Goal: Information Seeking & Learning: Stay updated

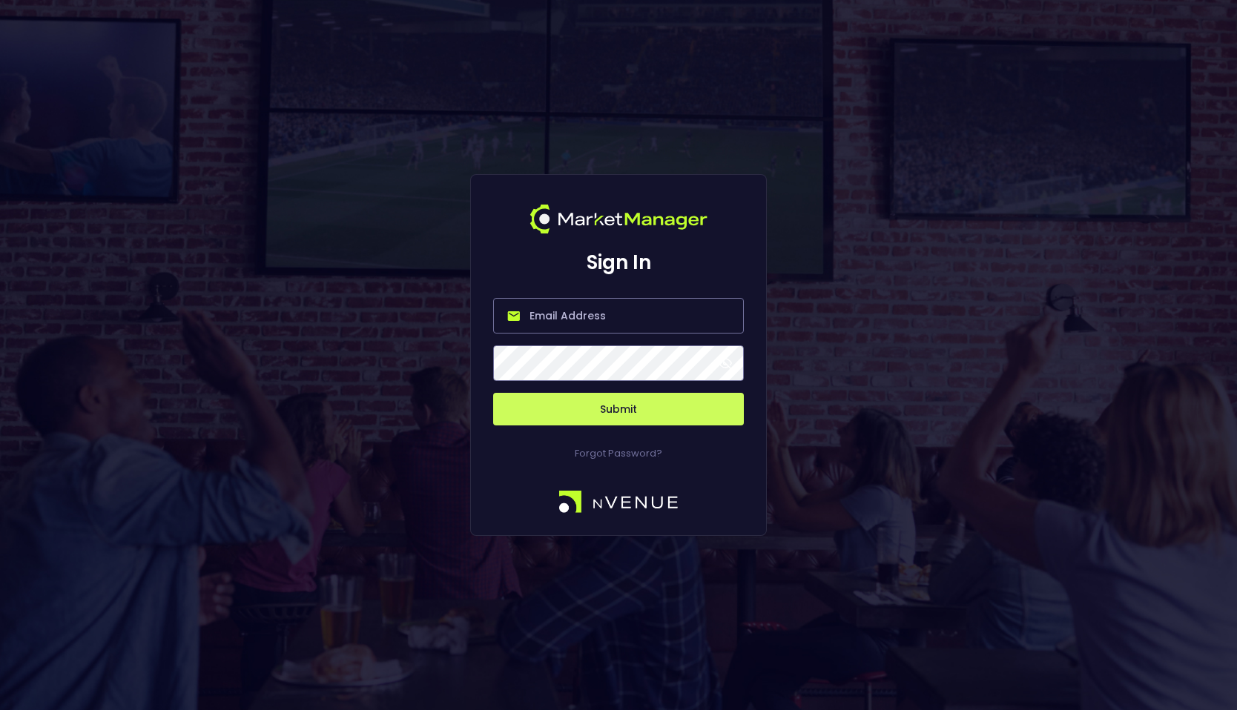
click at [565, 326] on input "email" at bounding box center [618, 316] width 251 height 36
type input "michael@nvenue.com"
click at [598, 403] on button "Submit" at bounding box center [618, 409] width 251 height 33
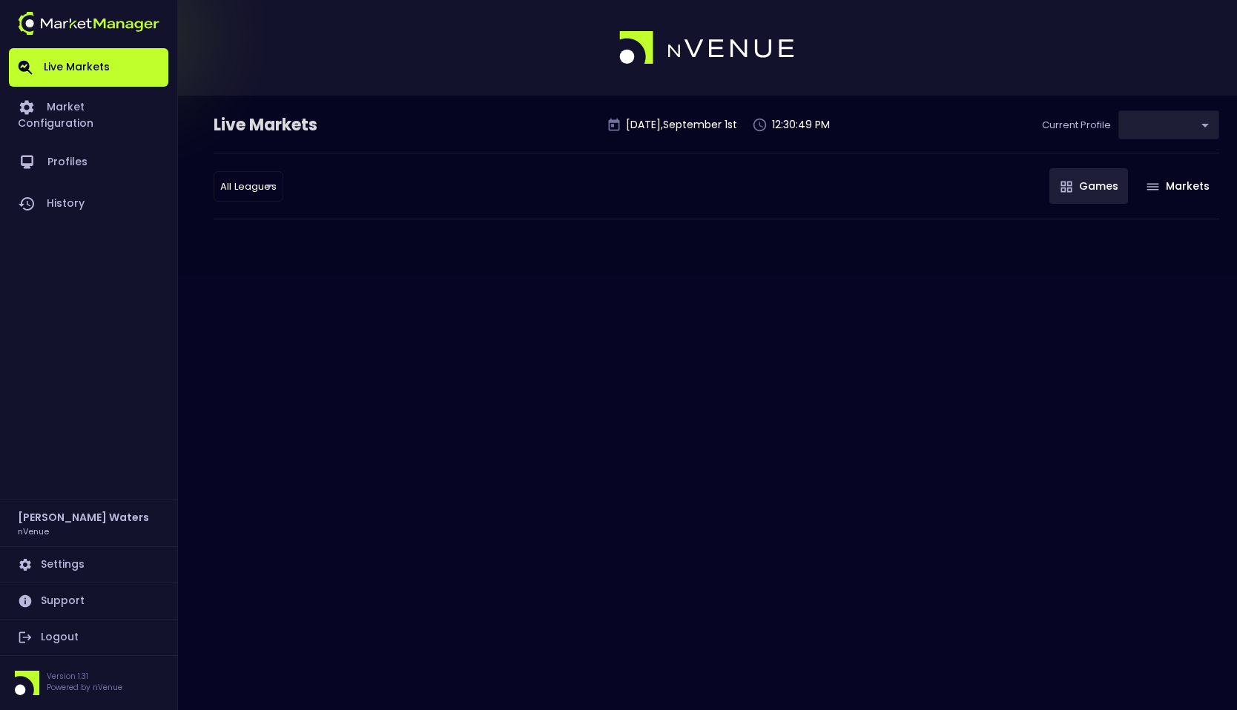
type input "0d810fa5-e353-4d9c-b11d-31f095cae871"
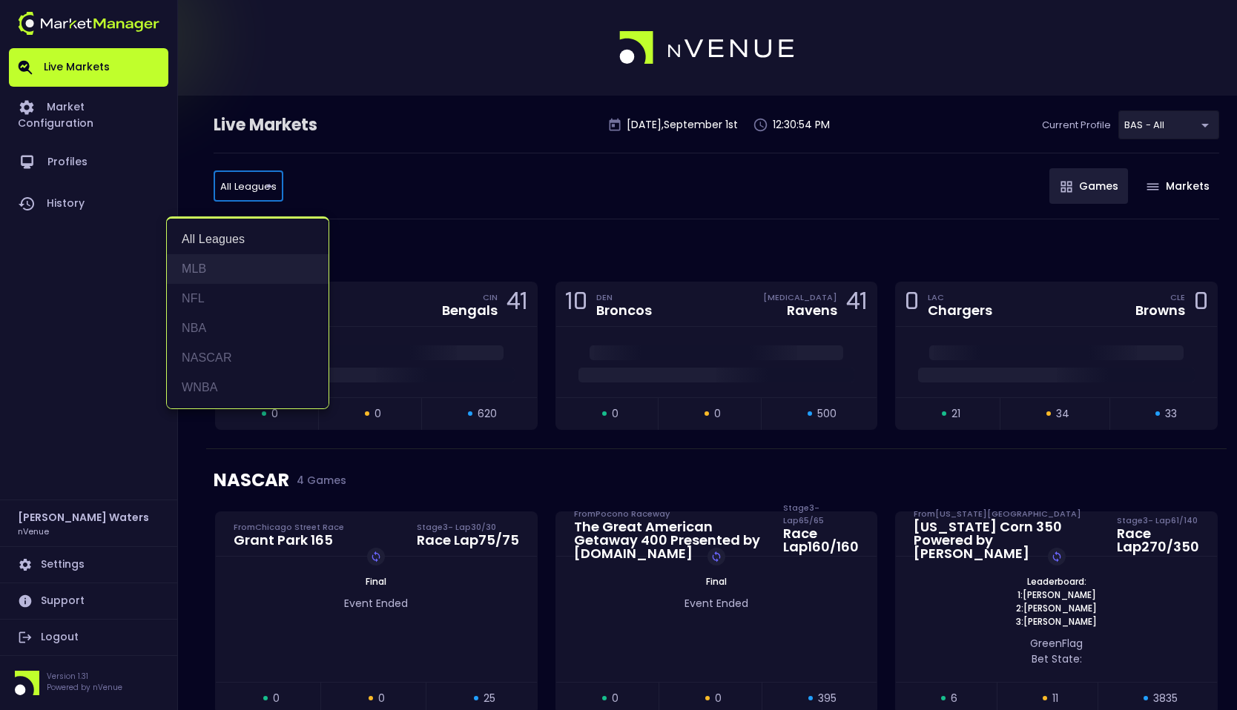
click at [249, 278] on li "MLB" at bounding box center [248, 269] width 162 height 30
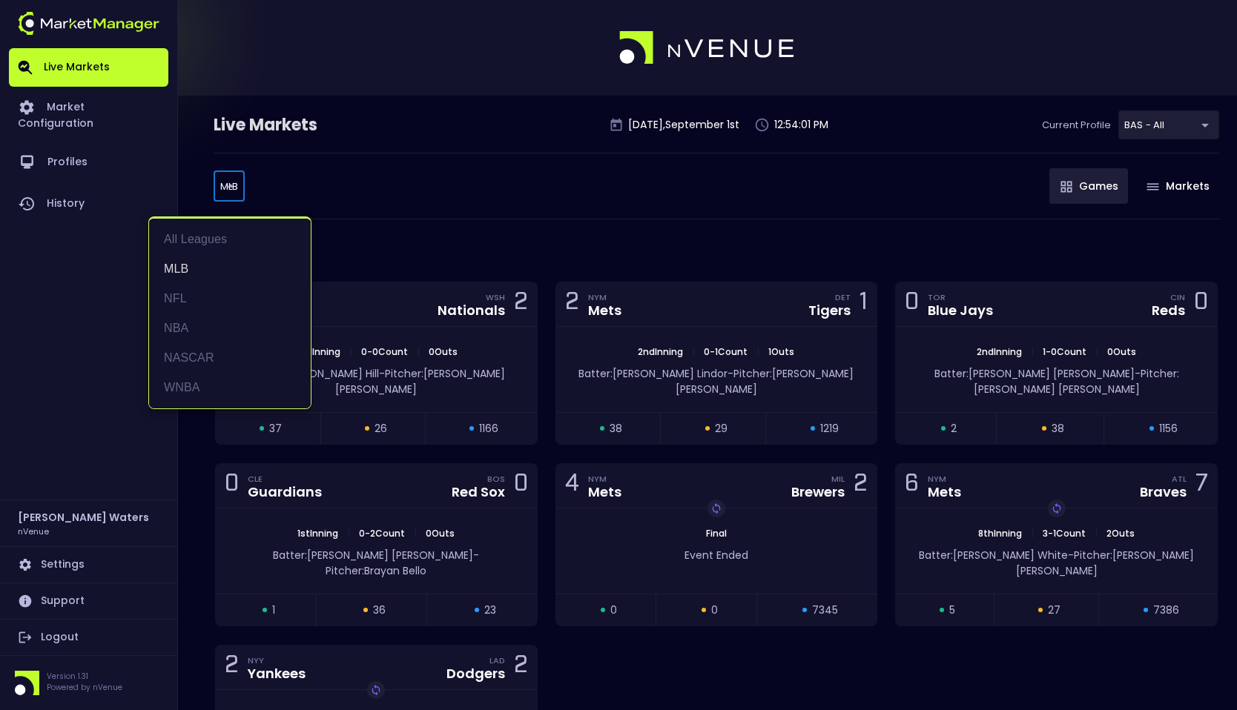
click at [232, 179] on body "Live Markets Market Configuration Profiles History Michael Waters nVenue Settin…" at bounding box center [618, 441] width 1237 height 883
click at [185, 384] on li "WNBA" at bounding box center [230, 388] width 162 height 30
type input "WNBA"
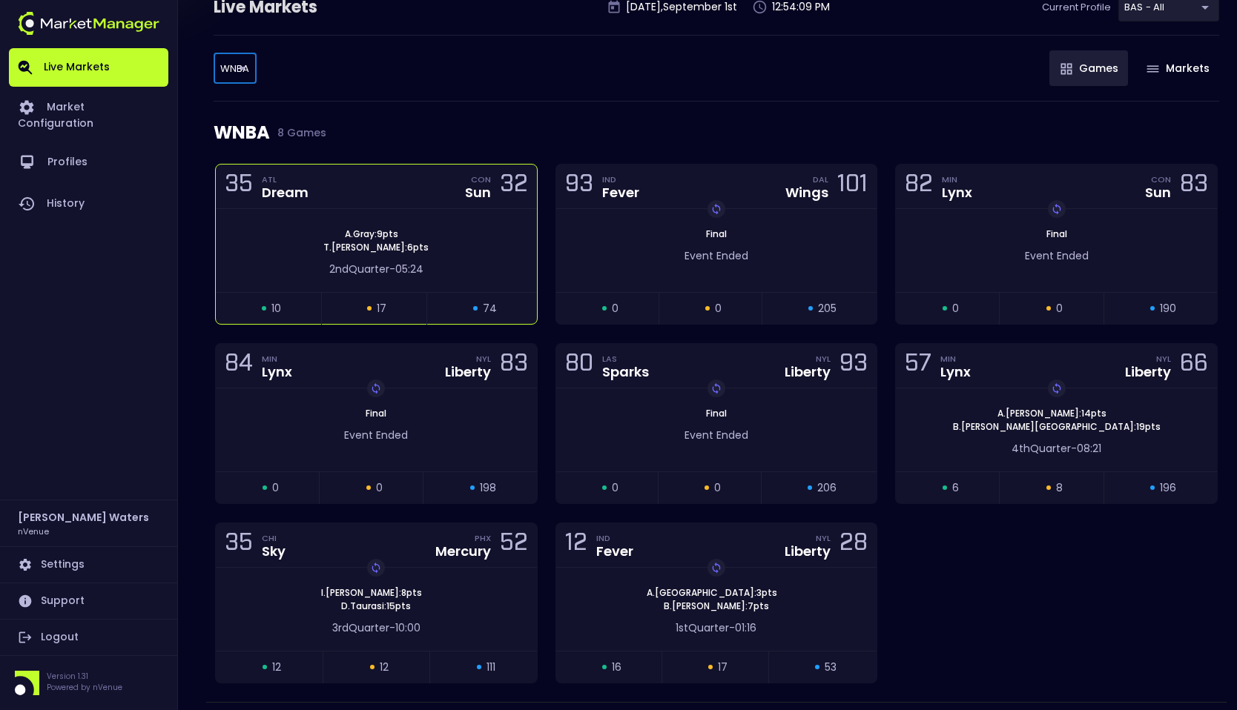
scroll to position [120, 0]
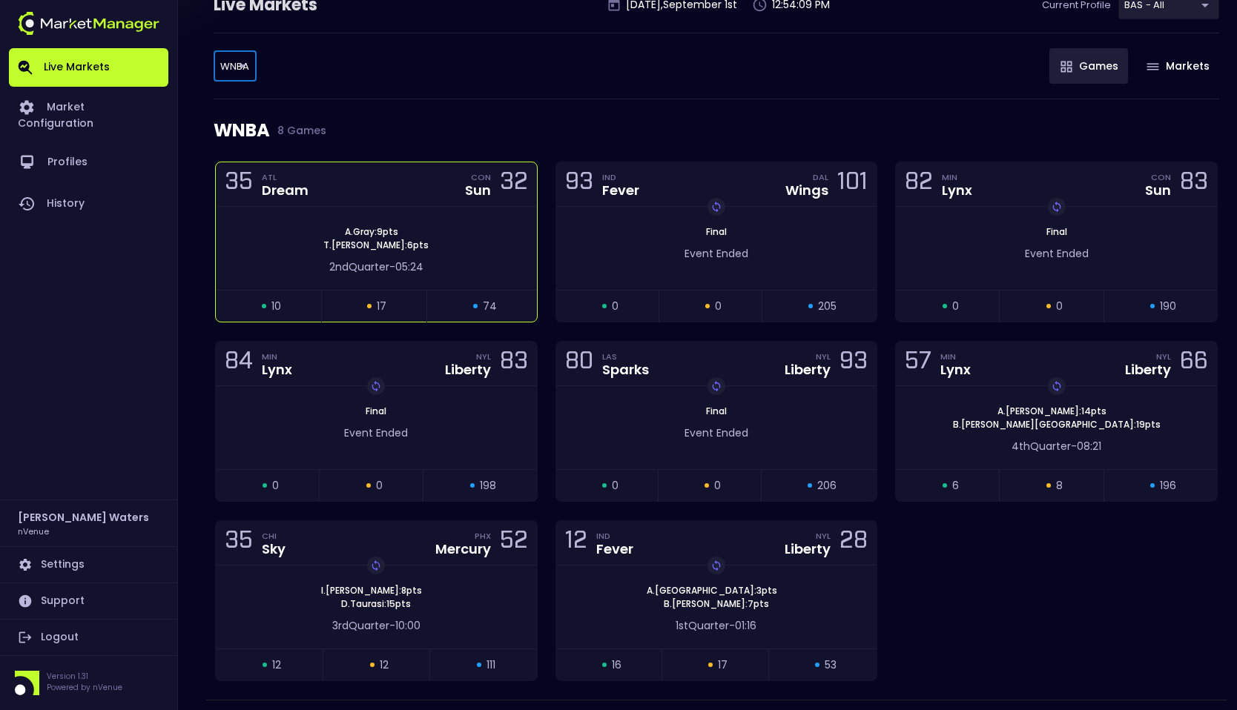
click at [462, 245] on div "A . Gray : 9 pts T . Charles : 6 pts" at bounding box center [376, 238] width 321 height 27
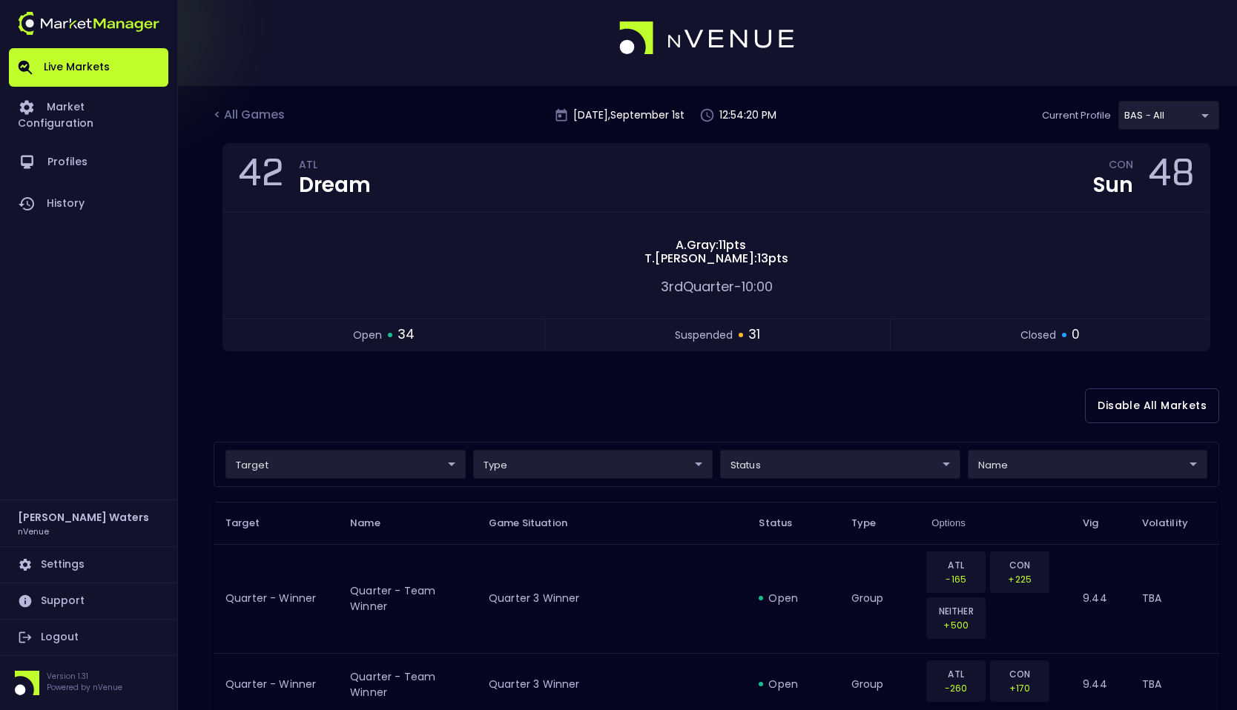
scroll to position [0, 0]
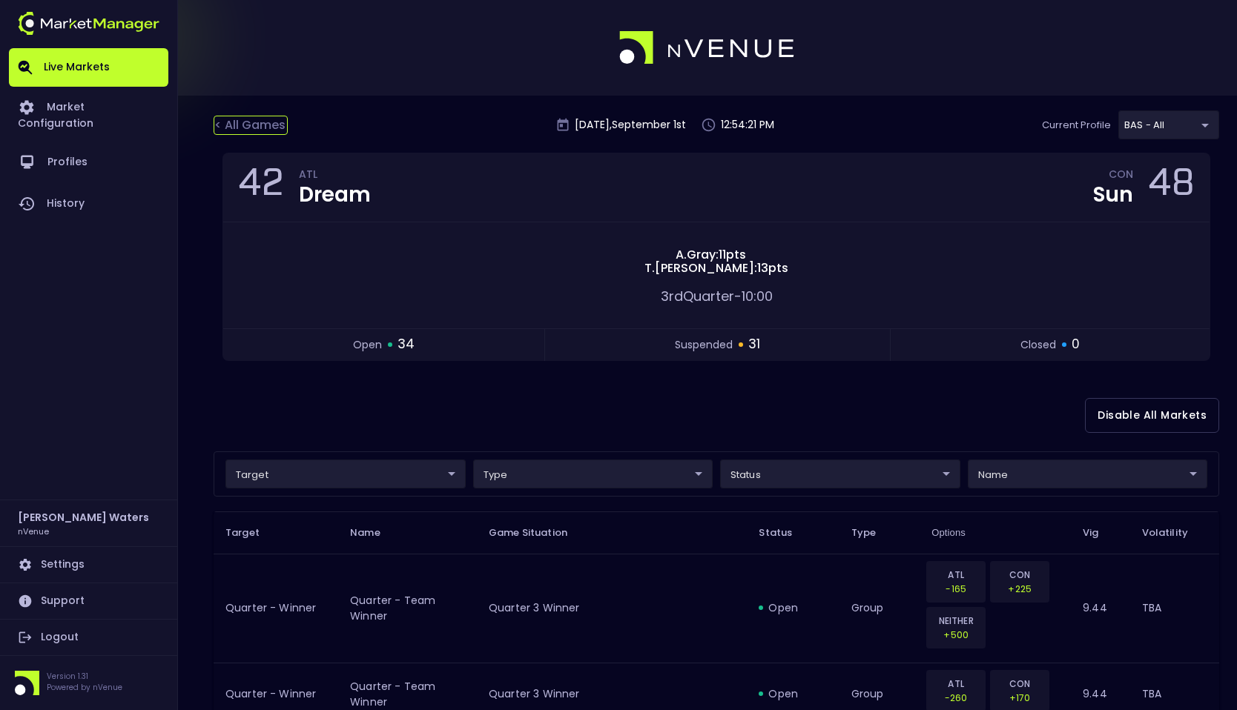
click at [254, 129] on div "< All Games" at bounding box center [251, 125] width 74 height 19
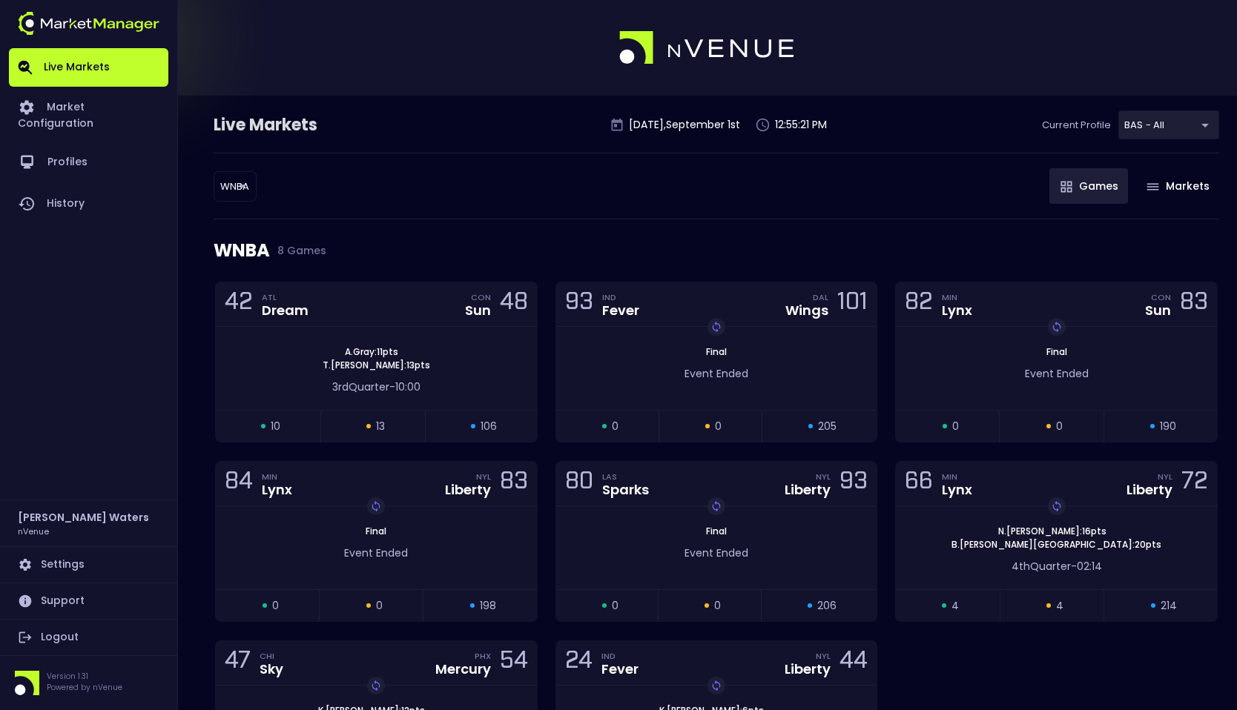
click at [233, 183] on body "Live Markets Market Configuration Profiles History Michael Waters nVenue Settin…" at bounding box center [618, 438] width 1237 height 876
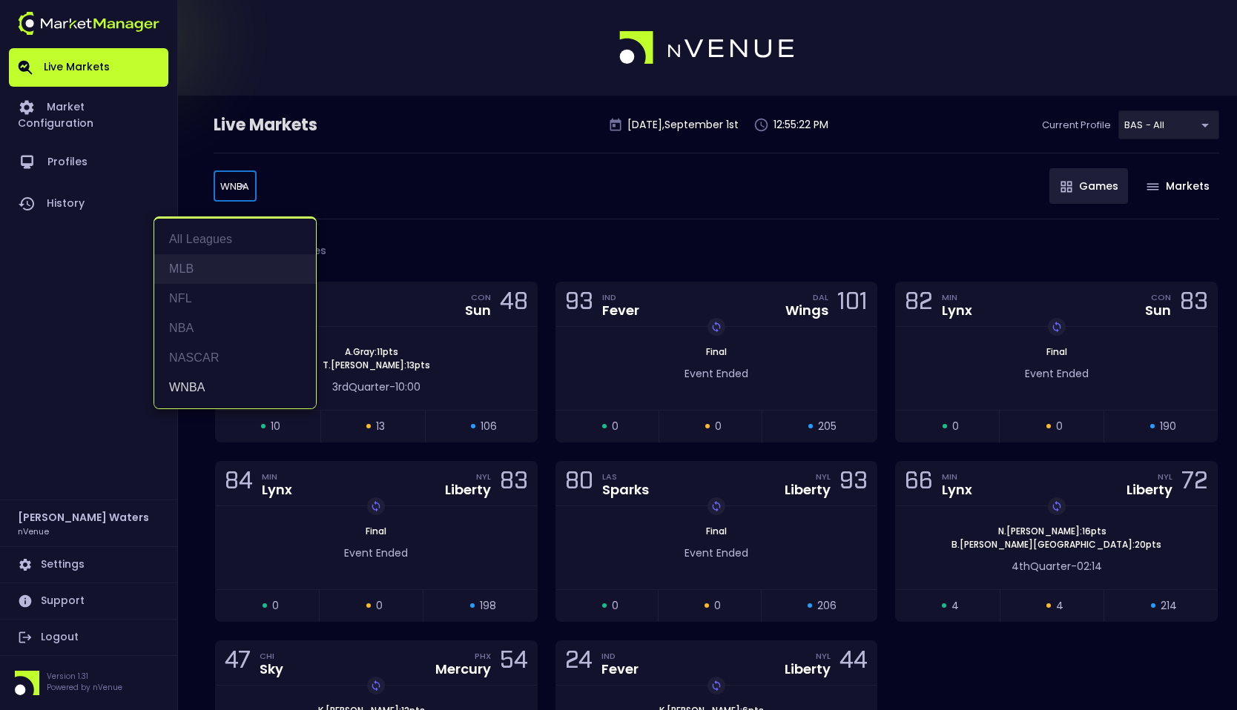
click at [222, 268] on li "MLB" at bounding box center [235, 269] width 162 height 30
type input "MLB"
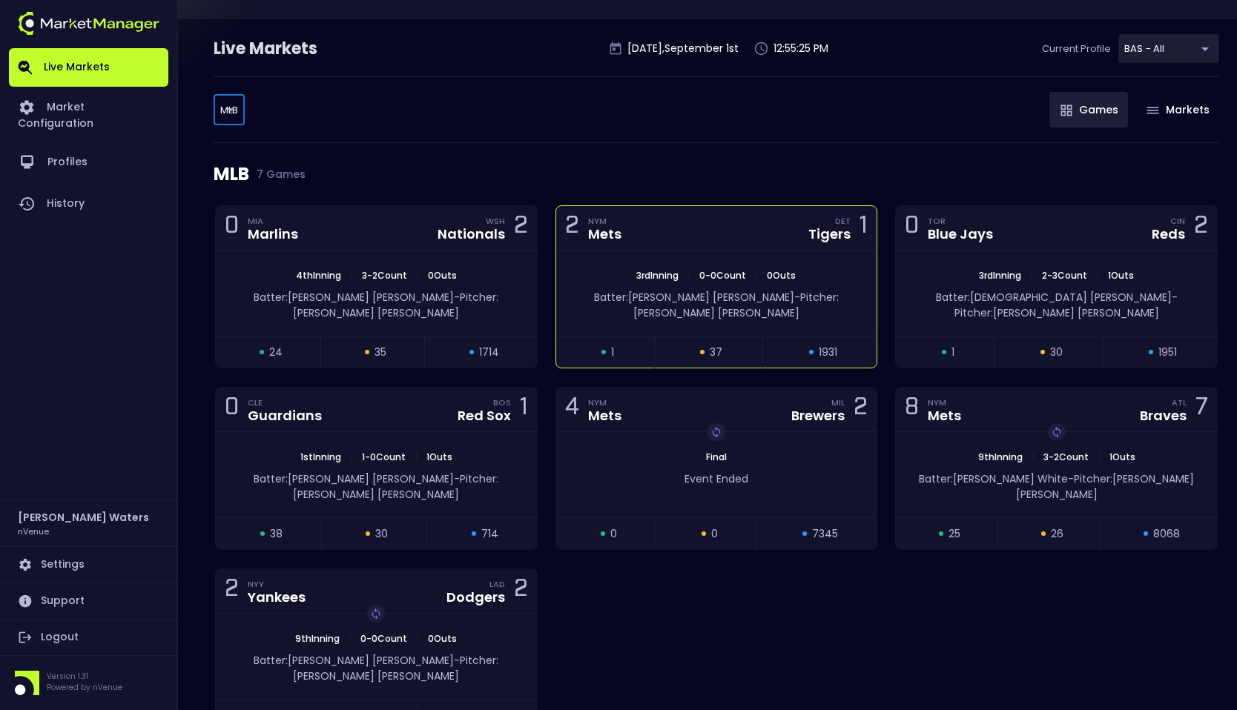
scroll to position [89, 0]
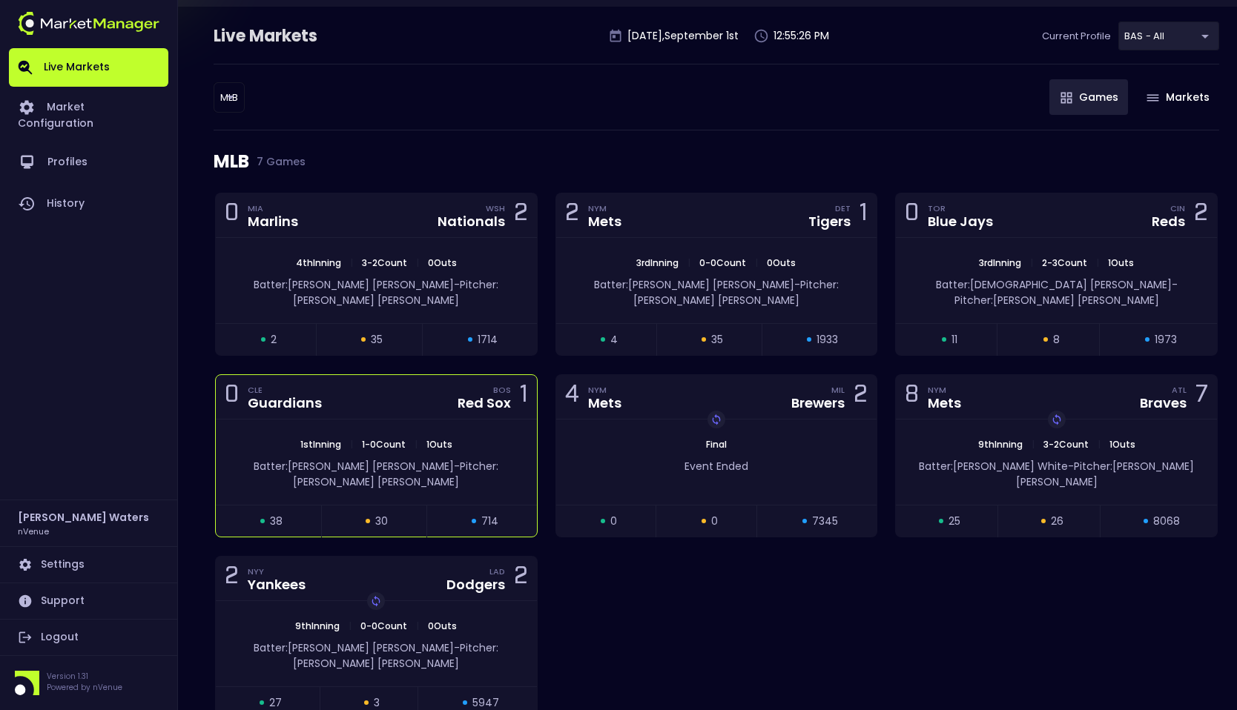
click at [433, 420] on div "1st Inning | 1 - 0 Count | 1 Outs Batter: Nate Eaton - Pitcher: Parker Messick" at bounding box center [376, 462] width 321 height 85
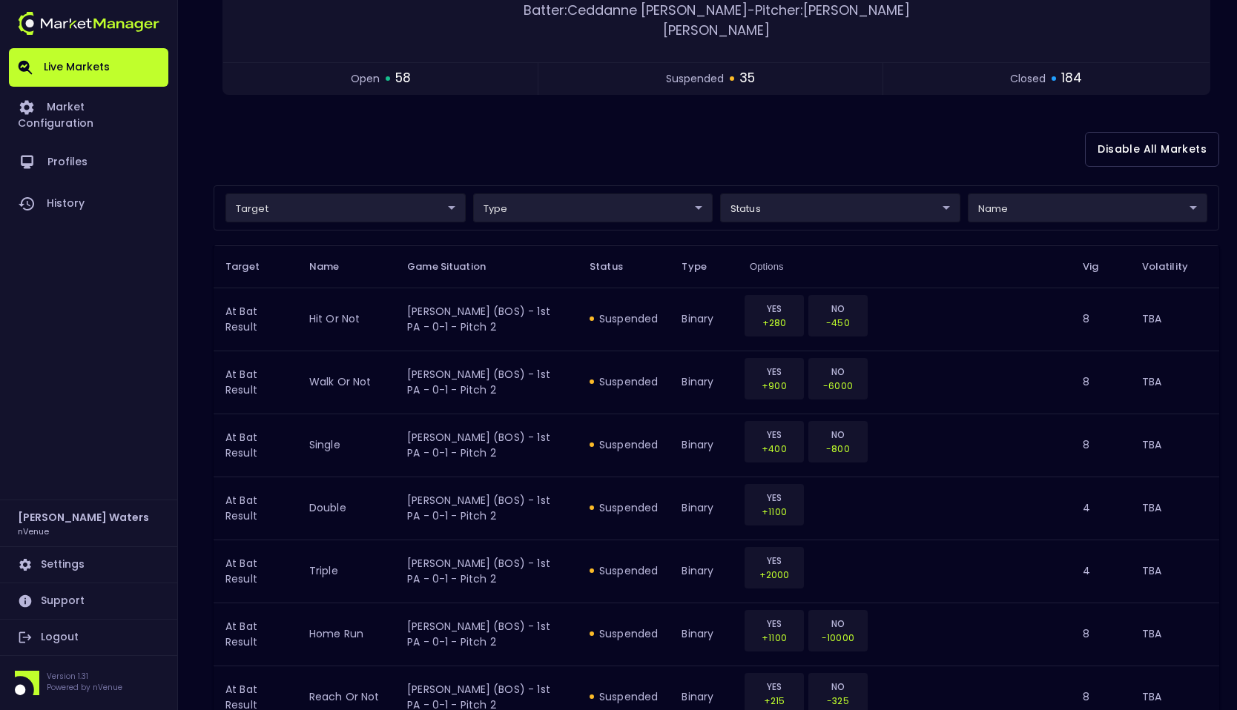
scroll to position [0, 0]
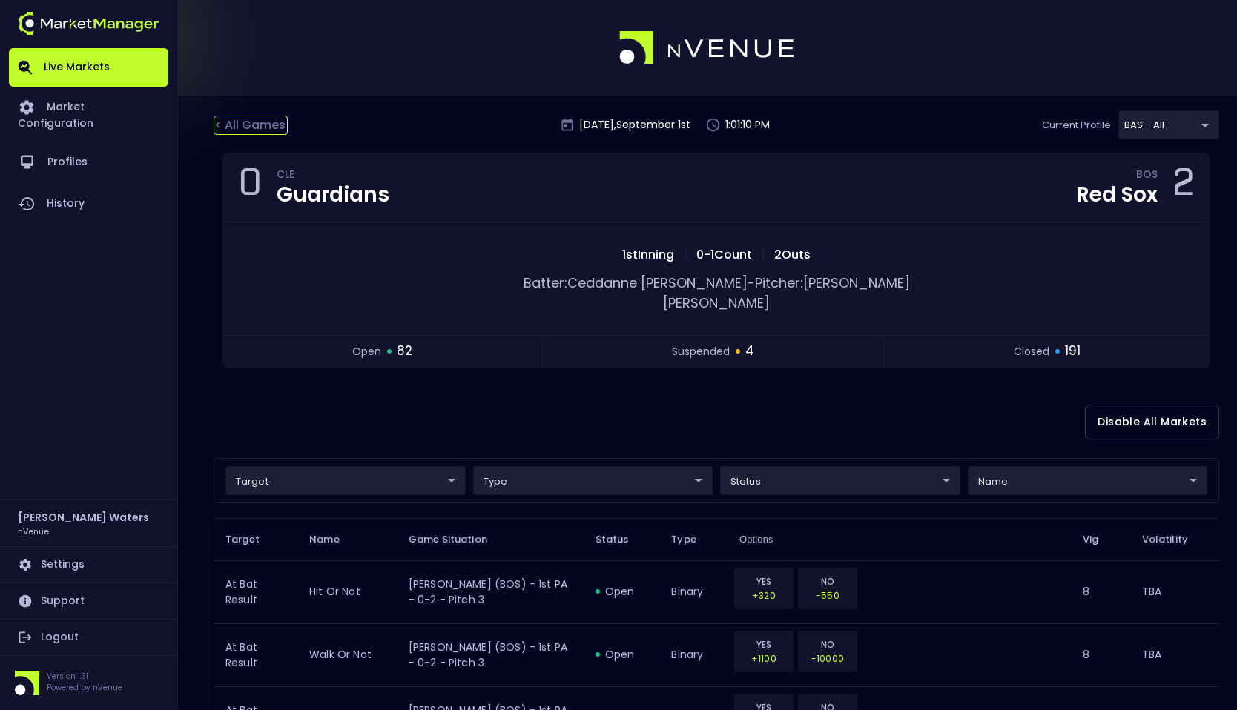
click at [265, 131] on div "< All Games" at bounding box center [251, 125] width 74 height 19
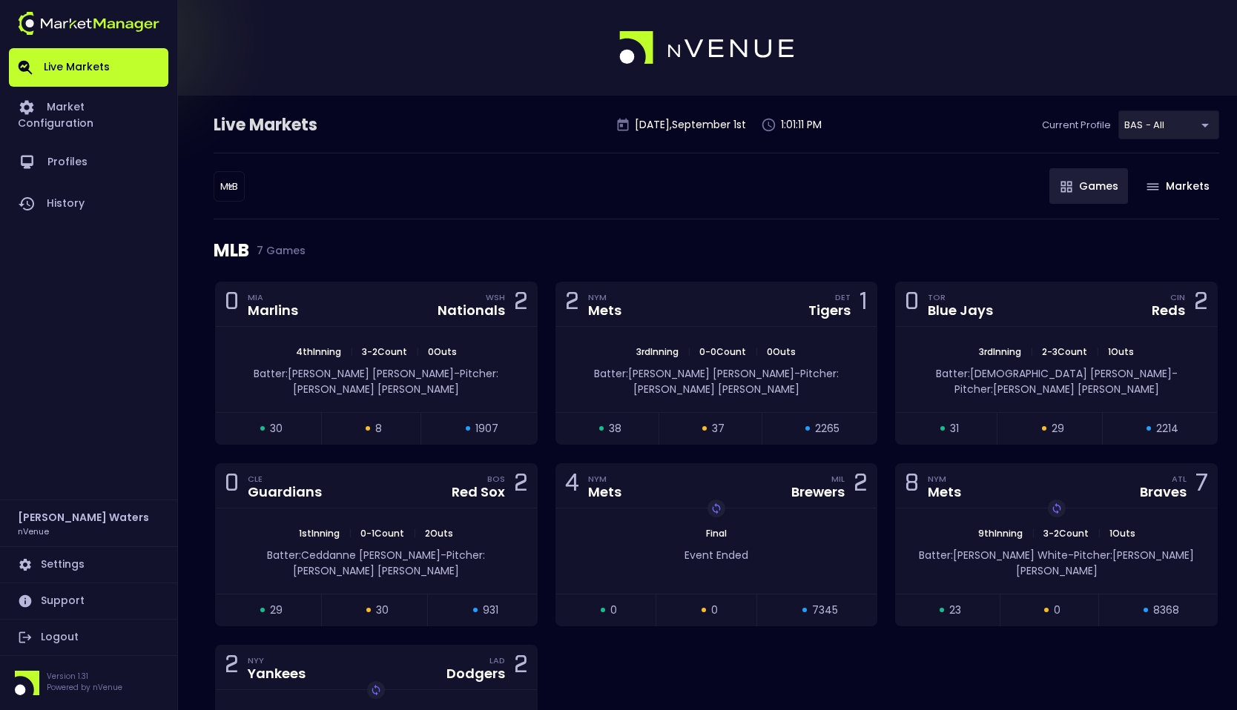
click at [280, 182] on div "MLB MLB ​ Games Markets" at bounding box center [716, 186] width 1005 height 67
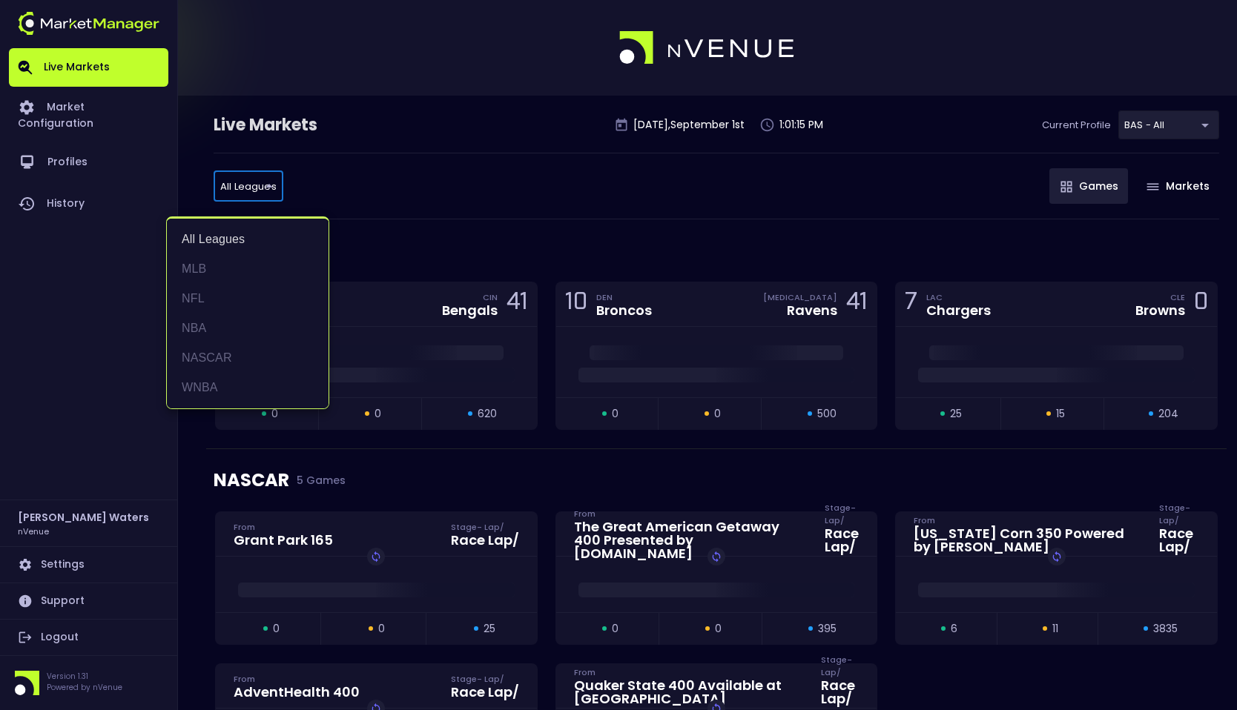
click at [219, 274] on li "MLB" at bounding box center [248, 269] width 162 height 30
type input "MLB"
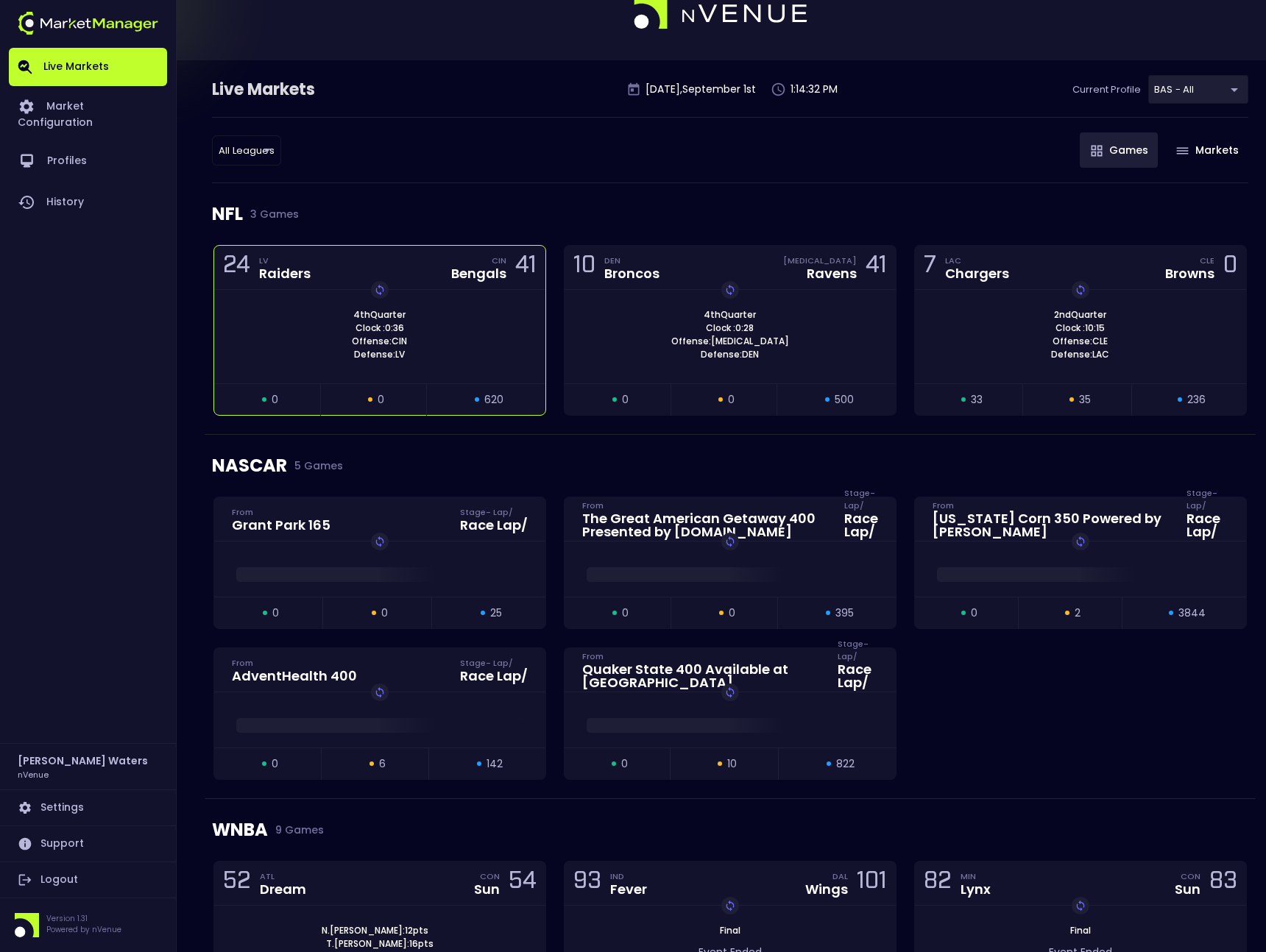
scroll to position [49, 0]
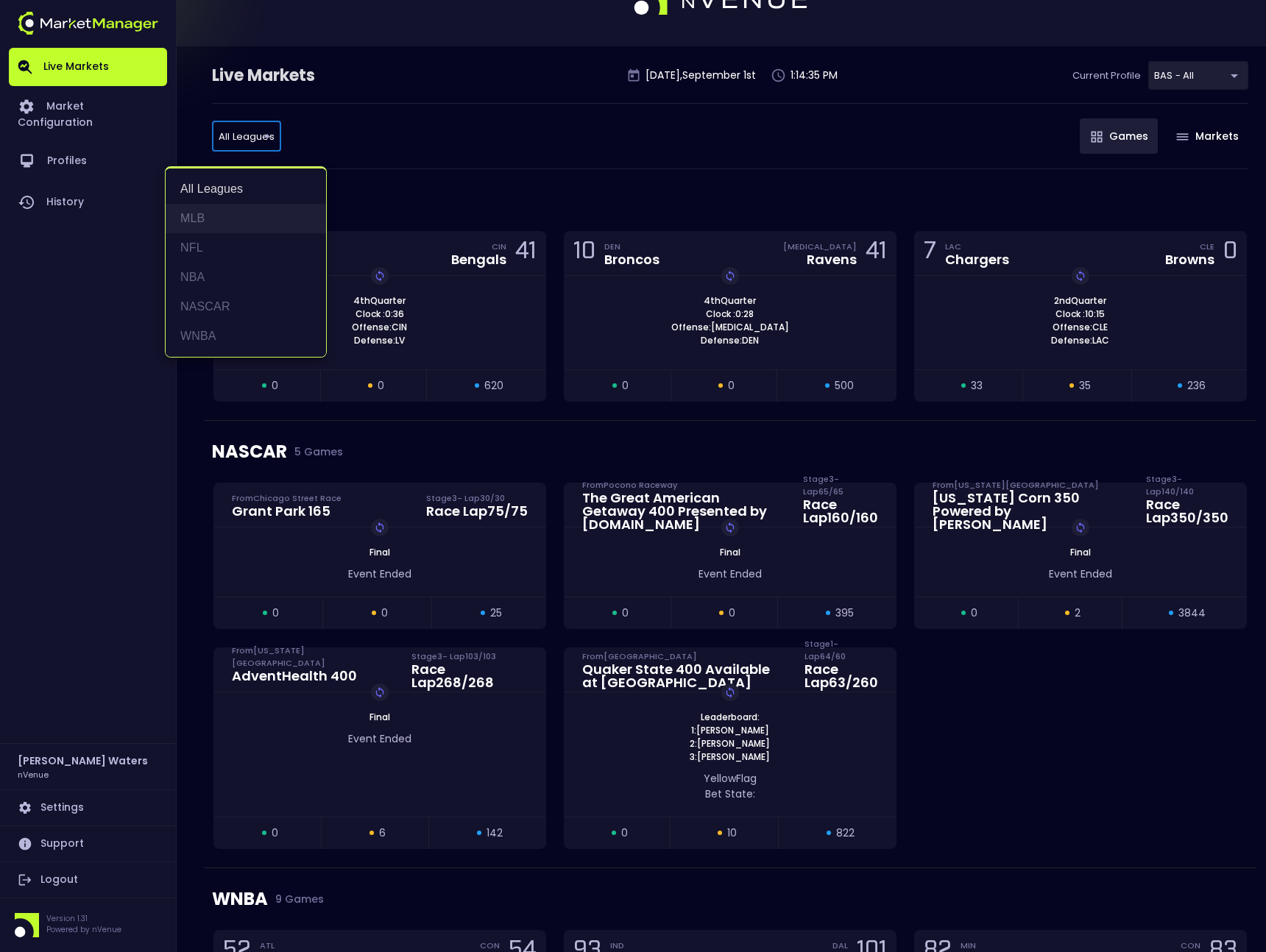
click at [232, 224] on li "MLB" at bounding box center [246, 218] width 161 height 30
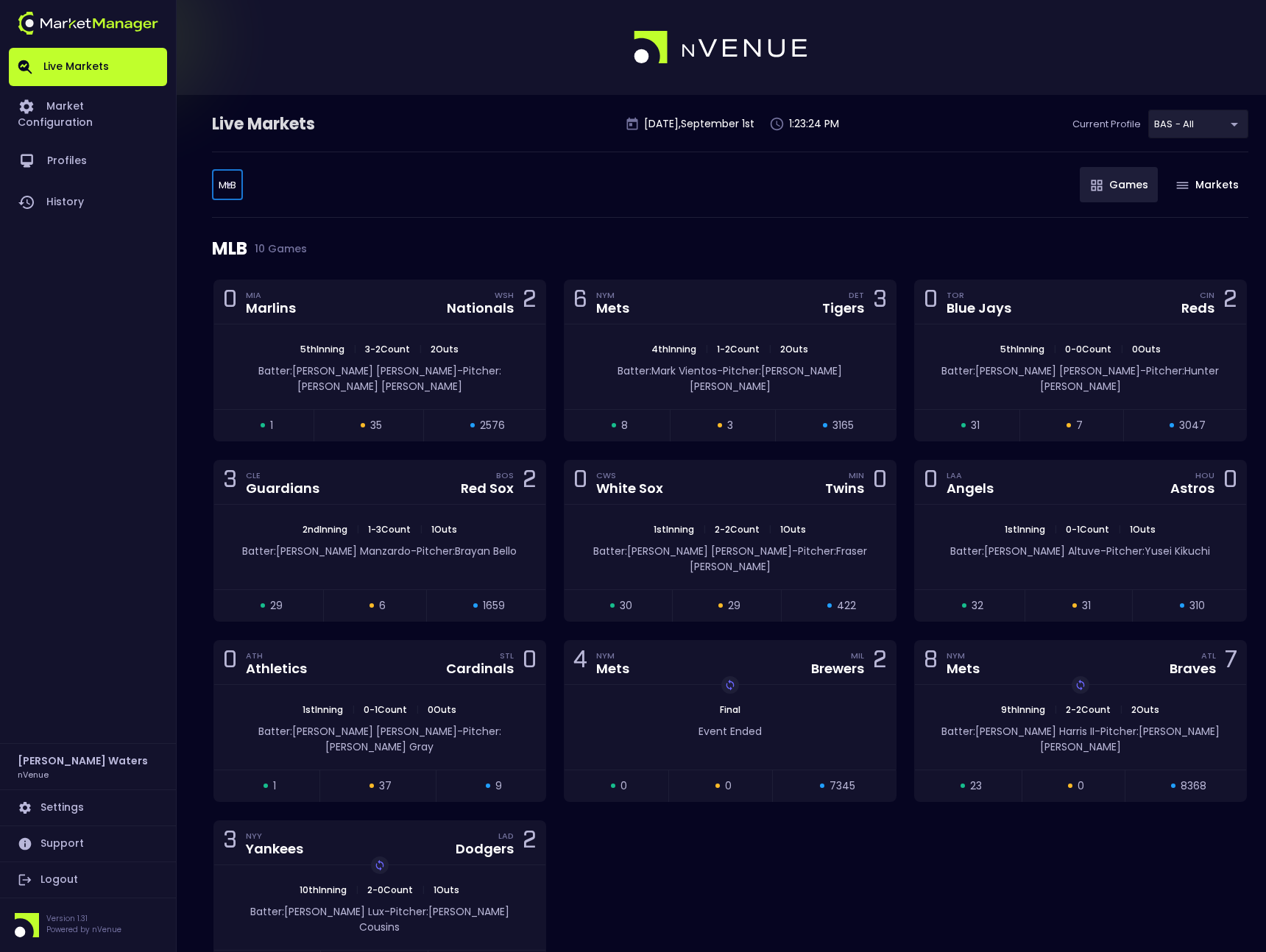
click at [229, 189] on body "Live Markets Market Configuration Profiles History [PERSON_NAME] nVenue Setting…" at bounding box center [633, 528] width 1266 height 1057
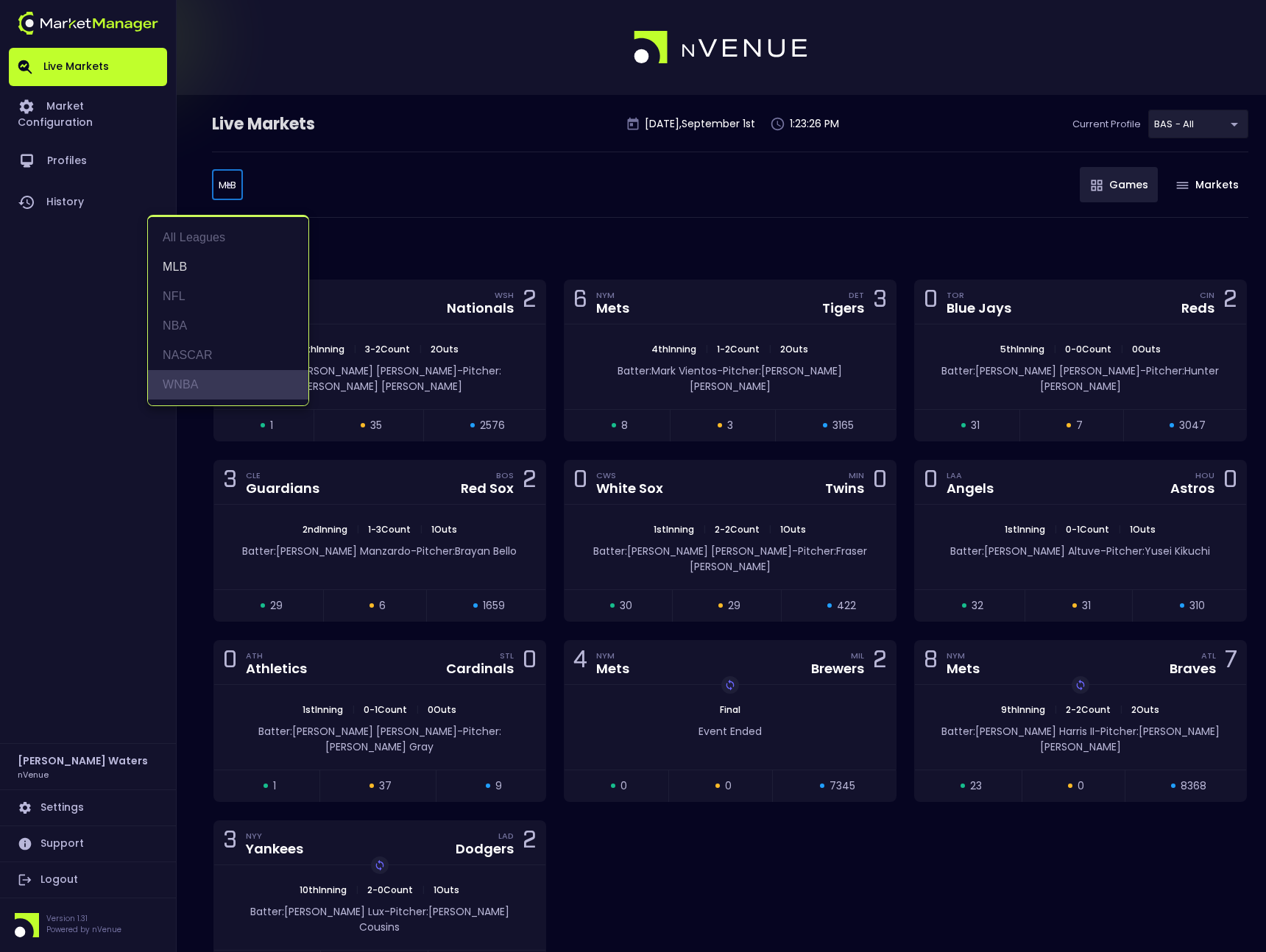
click at [205, 381] on li "WNBA" at bounding box center [228, 385] width 161 height 30
type input "WNBA"
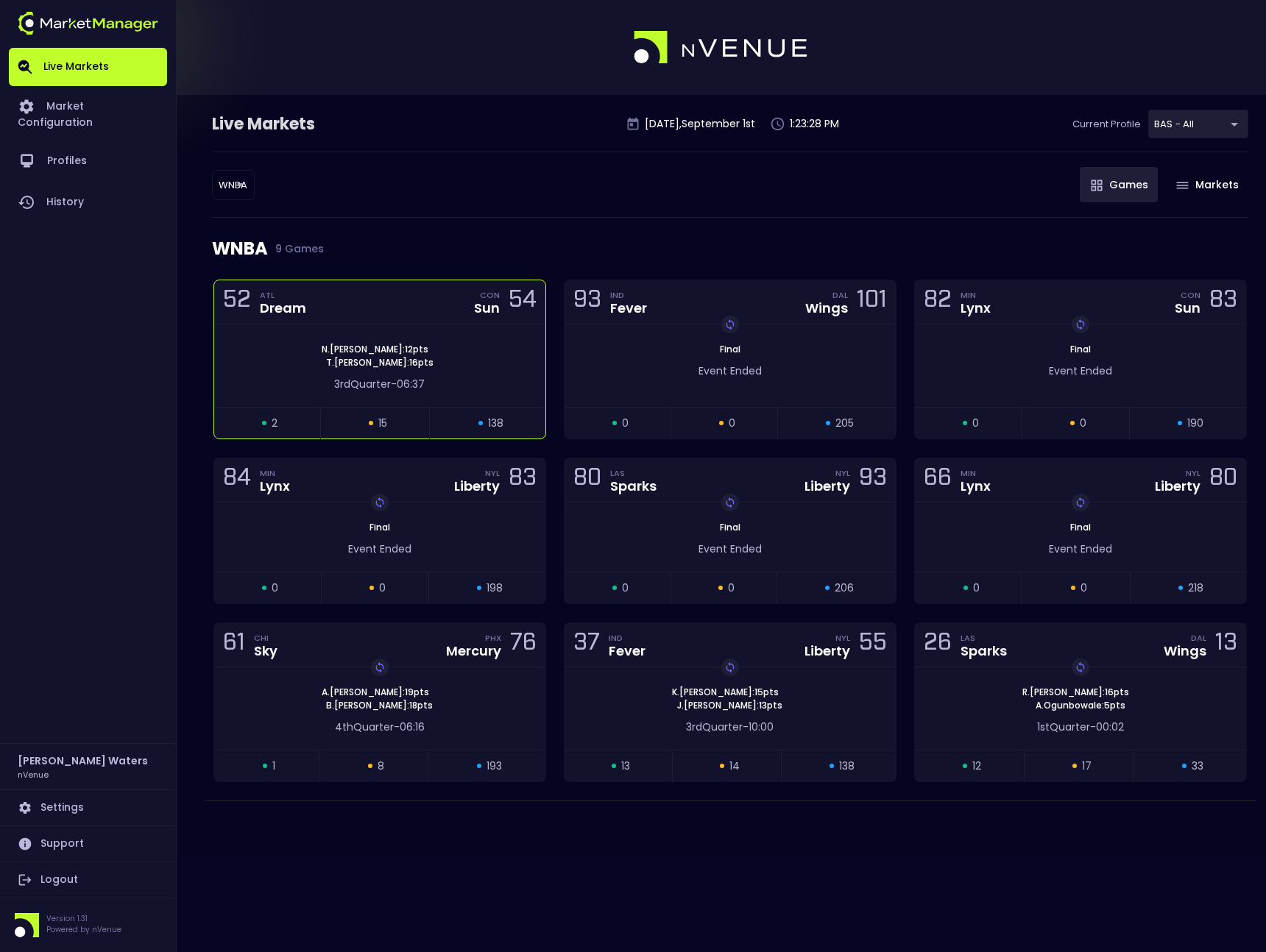
click at [476, 377] on div "3rd Quarter - 06:37" at bounding box center [379, 385] width 287 height 16
